Goal: Task Accomplishment & Management: Manage account settings

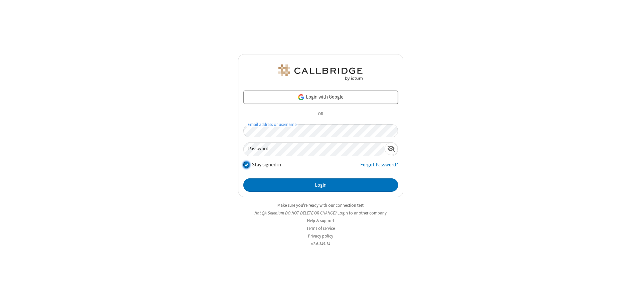
click at [246, 164] on input "Stay signed in" at bounding box center [246, 164] width 6 height 7
checkbox input "false"
click at [320, 185] on button "Login" at bounding box center [320, 184] width 154 height 13
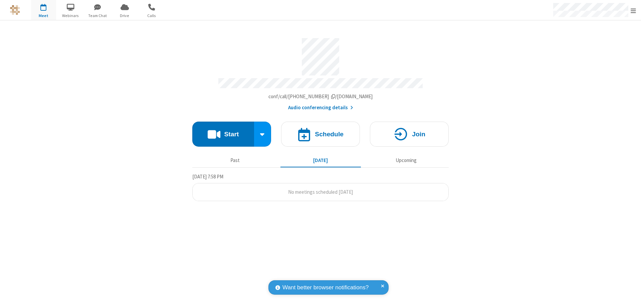
click at [633, 10] on span "Open menu" at bounding box center [632, 10] width 5 height 7
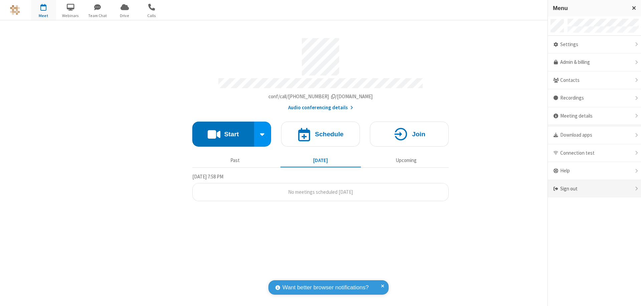
click at [594, 189] on div "Sign out" at bounding box center [594, 189] width 93 height 18
